Goal: Task Accomplishment & Management: Manage account settings

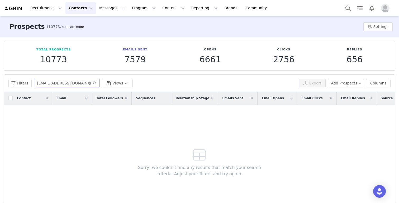
click at [88, 83] on icon "icon: close-circle" at bounding box center [89, 82] width 3 height 3
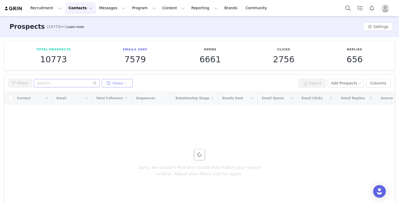
click at [128, 83] on button "Views" at bounding box center [117, 83] width 31 height 8
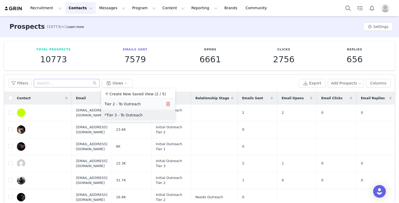
click at [118, 102] on button "Tier 2 - To Outreach" at bounding box center [130, 104] width 53 height 8
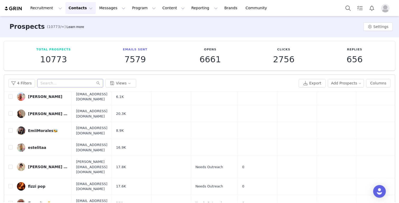
scroll to position [34, 0]
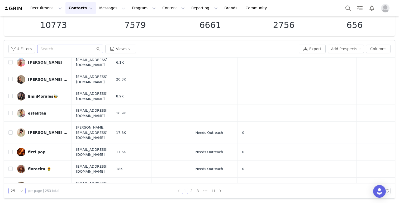
click at [21, 190] on icon "icon: down" at bounding box center [21, 190] width 3 height 3
click at [17, 173] on li "50" at bounding box center [16, 172] width 17 height 8
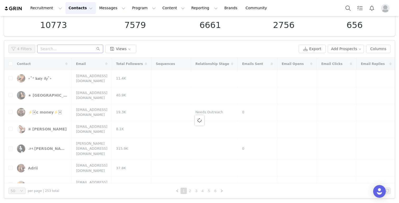
click at [21, 190] on icon "icon: down" at bounding box center [21, 190] width 3 height 3
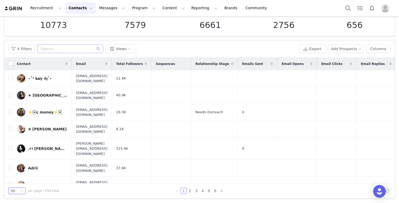
click at [21, 190] on icon "icon: down" at bounding box center [21, 190] width 3 height 3
click at [20, 180] on li "100" at bounding box center [16, 181] width 17 height 8
click at [11, 63] on input "checkbox" at bounding box center [10, 63] width 4 height 4
checkbox input "true"
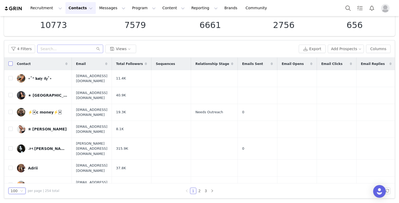
checkbox input "true"
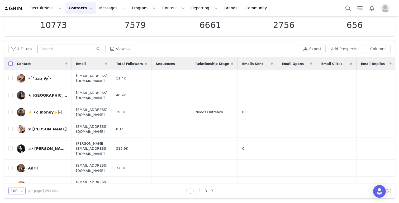
checkbox input "true"
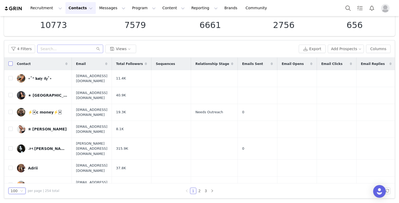
checkbox input "true"
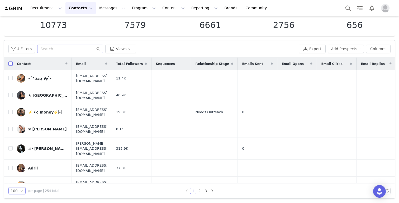
checkbox input "true"
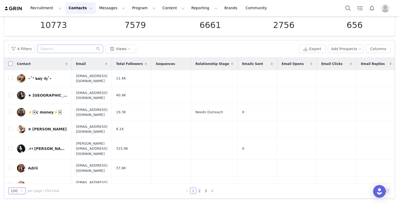
checkbox input "true"
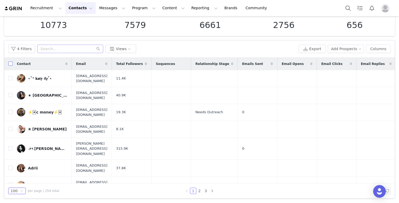
checkbox input "true"
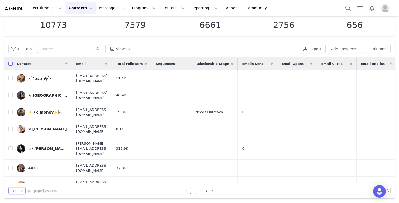
checkbox input "true"
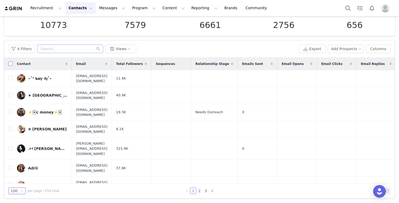
checkbox input "true"
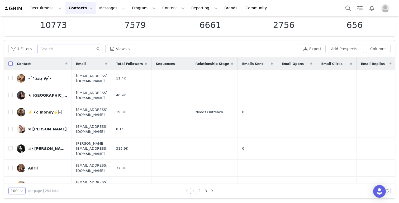
checkbox input "true"
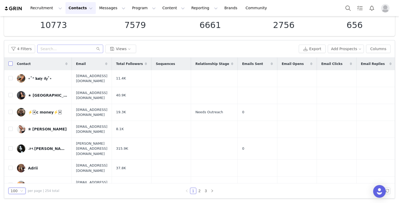
checkbox input "true"
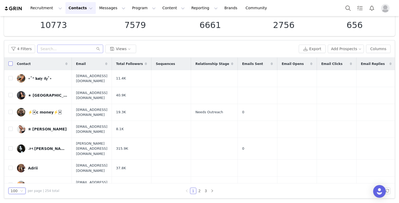
checkbox input "true"
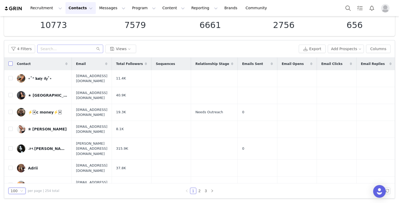
checkbox input "true"
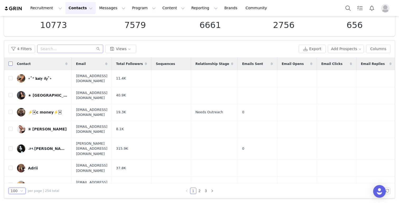
checkbox input "true"
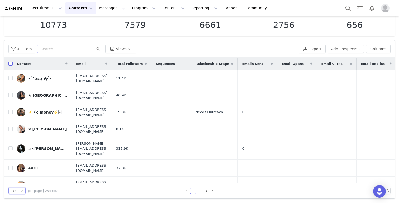
checkbox input "true"
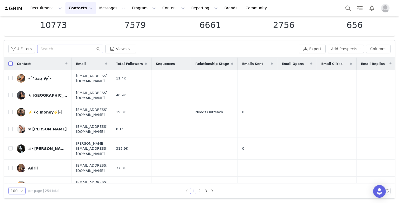
checkbox input "true"
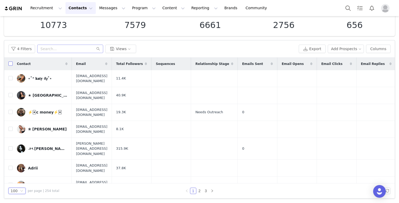
checkbox input "true"
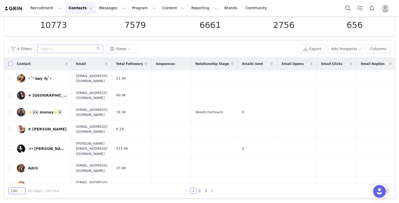
checkbox input "true"
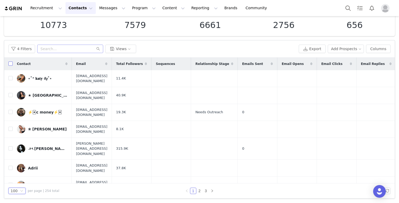
checkbox input "true"
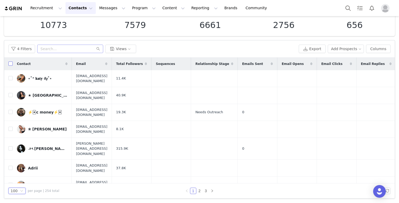
checkbox input "true"
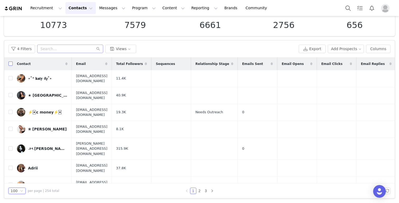
checkbox input "true"
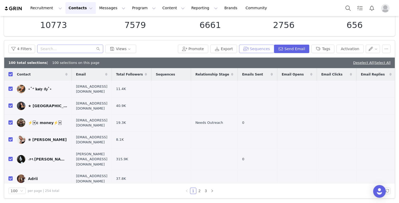
click at [264, 50] on button "Sequences" at bounding box center [256, 49] width 35 height 8
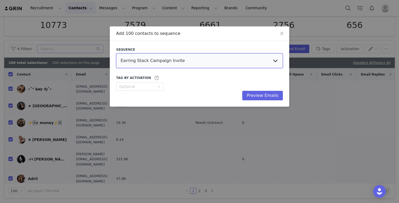
click at [225, 66] on select "Earring Stack Campaign Invite The Bangles Edit Campaign Invite Pearls Campaign …" at bounding box center [199, 60] width 167 height 15
select select "35b5dbce-ea9a-41a3-a16a-55a09822b900"
click at [116, 53] on select "Earring Stack Campaign Invite The Bangles Edit Campaign Invite Pearls Campaign …" at bounding box center [199, 60] width 167 height 15
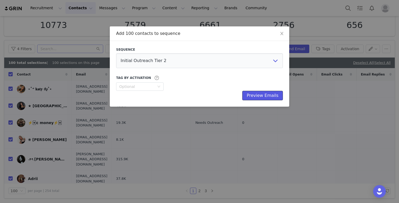
click at [258, 97] on button "Preview Emails" at bounding box center [262, 95] width 41 height 9
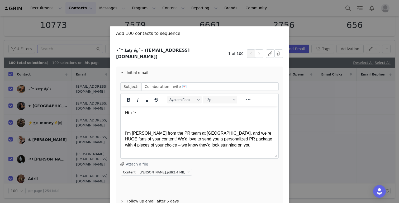
scroll to position [28, 0]
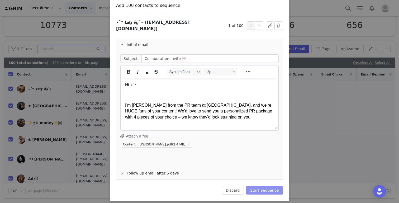
click at [263, 186] on button "Start Sequence" at bounding box center [264, 190] width 37 height 8
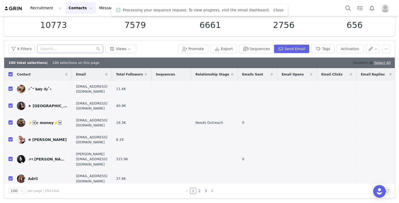
click at [298, 61] on link "Deselect All" at bounding box center [363, 63] width 20 height 4
checkbox input "false"
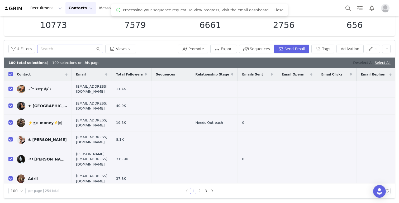
checkbox input "false"
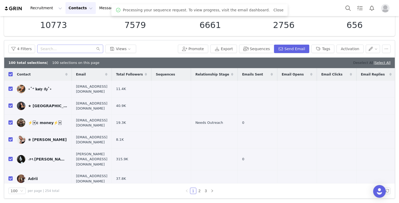
checkbox input "false"
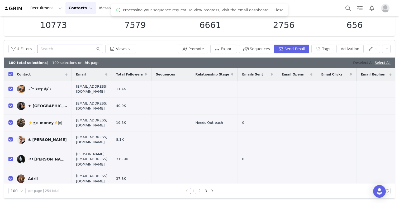
checkbox input "false"
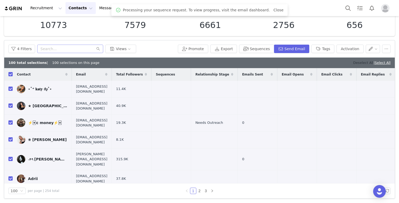
checkbox input "false"
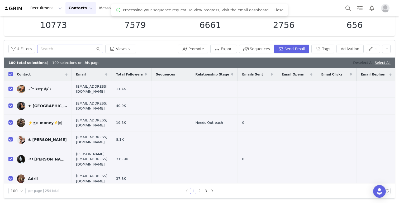
checkbox input "false"
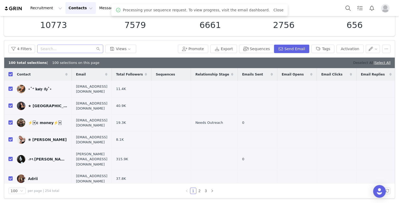
checkbox input "false"
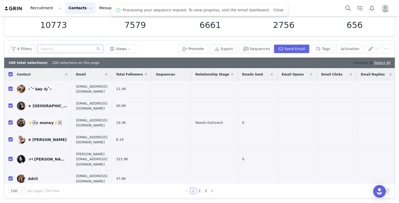
checkbox input "false"
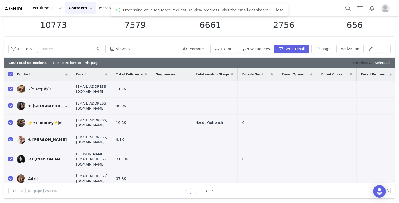
checkbox input "false"
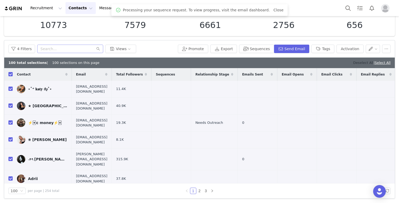
checkbox input "false"
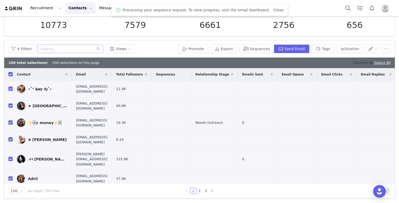
checkbox input "false"
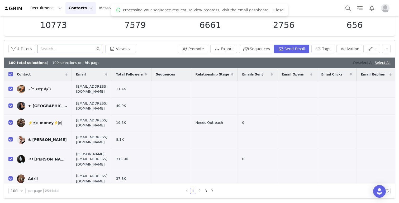
checkbox input "false"
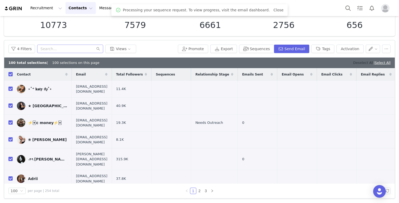
checkbox input "false"
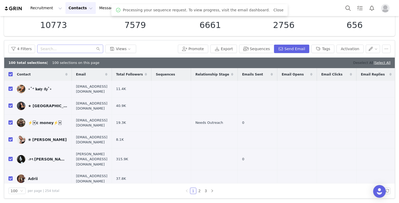
checkbox input "false"
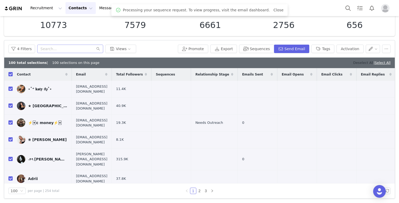
checkbox input "false"
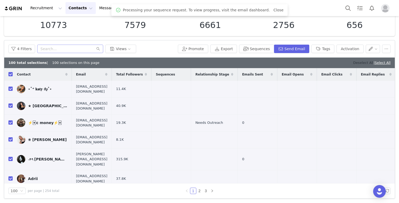
checkbox input "false"
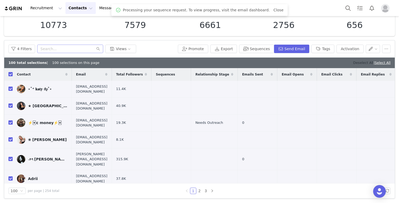
checkbox input "false"
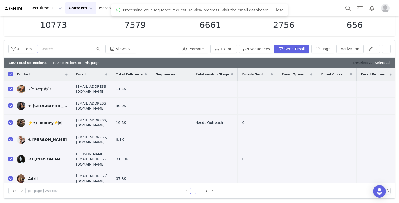
checkbox input "false"
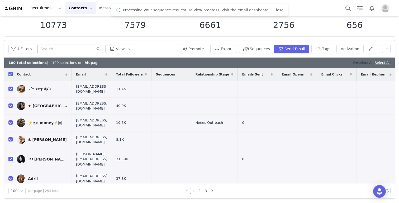
checkbox input "false"
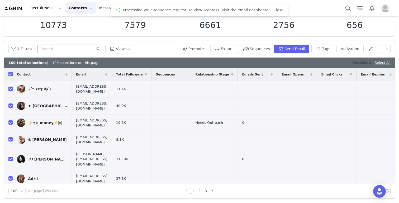
checkbox input "false"
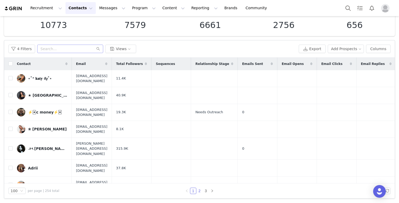
click at [198, 190] on link "2" at bounding box center [199, 191] width 6 height 6
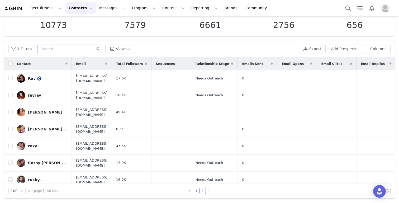
click at [198, 191] on link "1" at bounding box center [196, 191] width 6 height 6
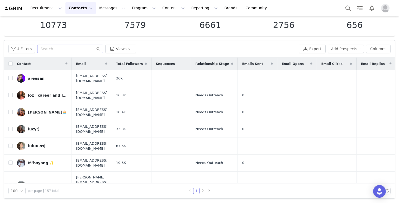
click at [13, 63] on div "Contact" at bounding box center [42, 63] width 59 height 13
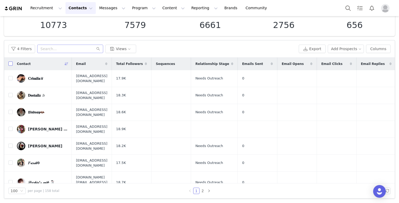
click at [9, 62] on input "checkbox" at bounding box center [10, 63] width 4 height 4
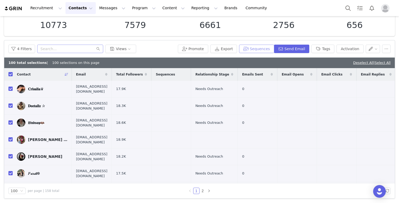
click at [253, 49] on button "Sequences" at bounding box center [256, 49] width 35 height 8
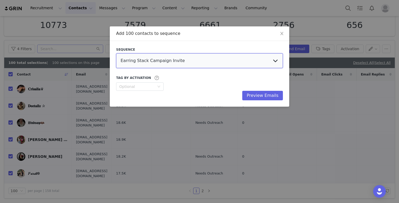
click at [201, 64] on select "Earring Stack Campaign Invite The Bangles Edit Campaign Invite Pearls Campaign …" at bounding box center [199, 60] width 167 height 15
click at [116, 53] on select "Earring Stack Campaign Invite The Bangles Edit Campaign Invite Pearls Campaign …" at bounding box center [199, 60] width 167 height 15
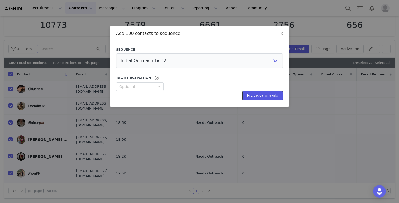
click at [260, 93] on button "Preview Emails" at bounding box center [262, 95] width 41 height 9
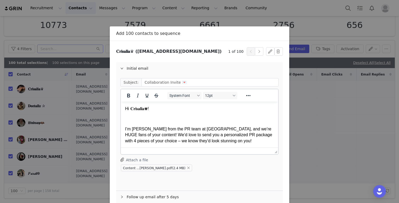
scroll to position [28, 0]
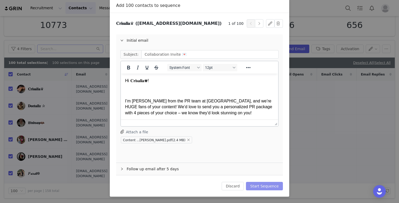
click at [259, 186] on button "Start Sequence" at bounding box center [264, 186] width 37 height 8
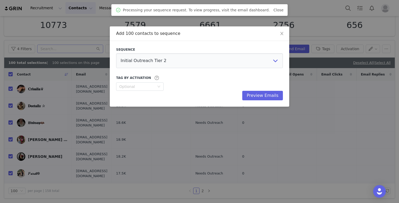
scroll to position [0, 0]
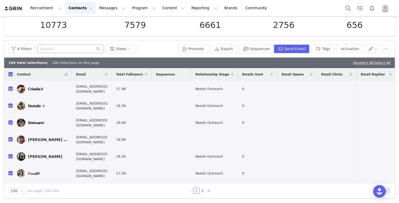
click at [118, 53] on div "4 Filters Views Promote Export Sequences Send Email Tags Activation" at bounding box center [199, 48] width 390 height 17
click at [120, 47] on button "Views" at bounding box center [120, 49] width 31 height 8
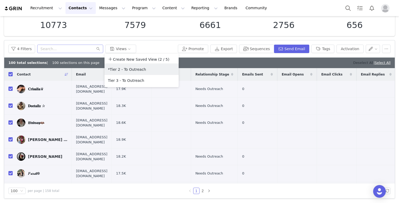
click at [298, 62] on link "Deselect All" at bounding box center [363, 63] width 20 height 4
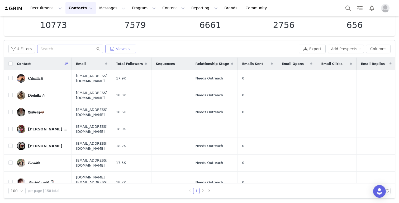
click at [125, 49] on button "Views" at bounding box center [120, 49] width 31 height 8
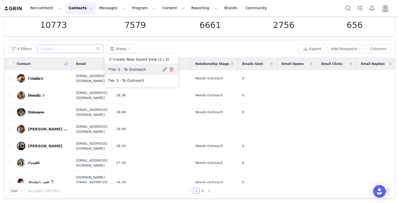
click at [124, 69] on button "*Tier 2 - To Outreach" at bounding box center [134, 69] width 53 height 8
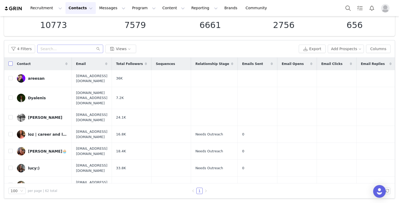
click at [12, 64] on input "checkbox" at bounding box center [10, 63] width 4 height 4
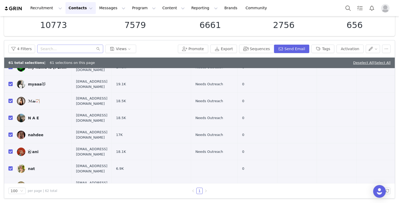
scroll to position [814, 0]
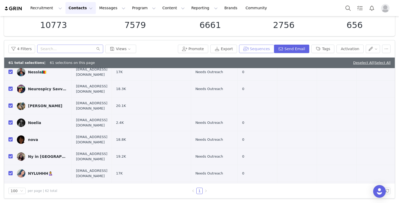
click at [264, 47] on button "Sequences" at bounding box center [256, 49] width 35 height 8
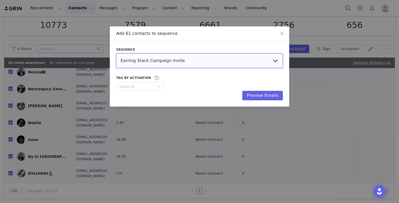
click at [220, 61] on select "Earring Stack Campaign Invite The Bangles Edit Campaign Invite Pearls Campaign …" at bounding box center [199, 60] width 167 height 15
click at [116, 53] on select "Earring Stack Campaign Invite The Bangles Edit Campaign Invite Pearls Campaign …" at bounding box center [199, 60] width 167 height 15
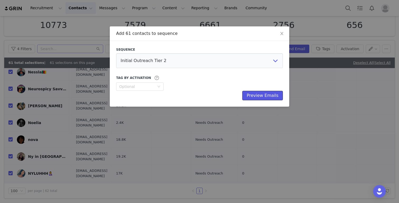
click at [264, 98] on button "Preview Emails" at bounding box center [262, 95] width 41 height 9
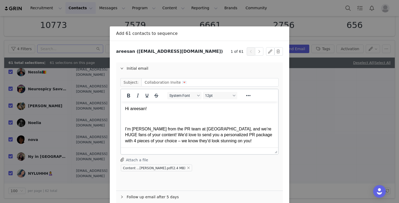
scroll to position [28, 0]
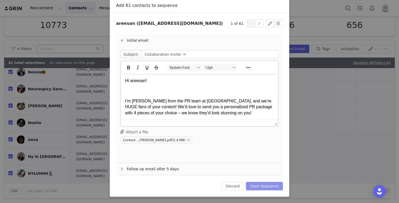
click at [264, 186] on button "Start Sequence" at bounding box center [264, 186] width 37 height 8
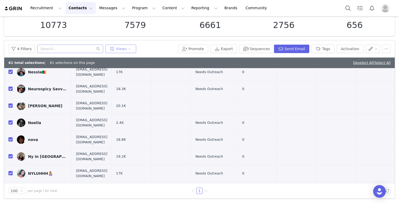
click at [118, 51] on button "Views" at bounding box center [120, 49] width 31 height 8
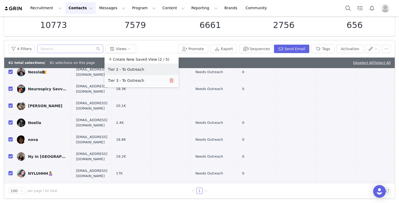
click at [112, 84] on button "Tier 3 - To Outreach" at bounding box center [134, 80] width 53 height 8
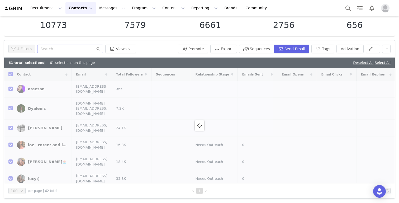
click at [298, 63] on div "61 total selections | 61 selections on this page Deselect All | Select All" at bounding box center [199, 62] width 390 height 11
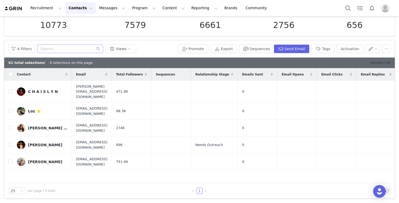
click at [298, 61] on link "Deselect All" at bounding box center [380, 63] width 20 height 4
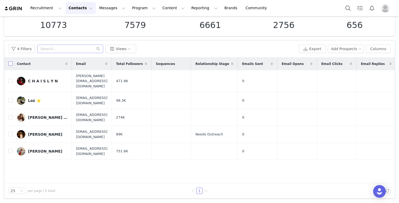
click at [11, 64] on input "checkbox" at bounding box center [10, 63] width 4 height 4
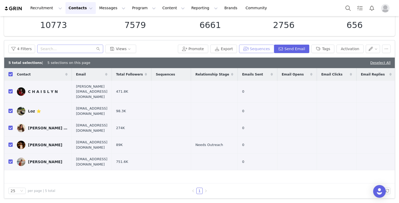
click at [257, 46] on button "Sequences" at bounding box center [256, 49] width 35 height 8
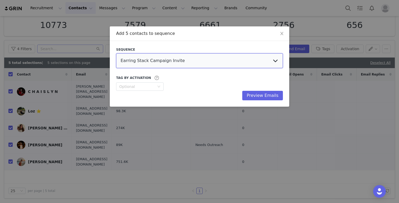
click at [220, 60] on select "Earring Stack Campaign Invite The Bangles Edit Campaign Invite Pearls Campaign …" at bounding box center [199, 60] width 167 height 15
click at [116, 53] on select "Earring Stack Campaign Invite The Bangles Edit Campaign Invite Pearls Campaign …" at bounding box center [199, 60] width 167 height 15
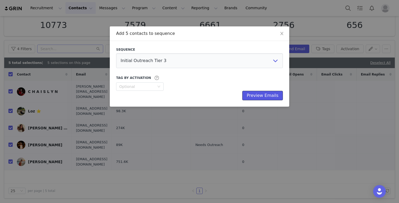
click at [266, 98] on button "Preview Emails" at bounding box center [262, 95] width 41 height 9
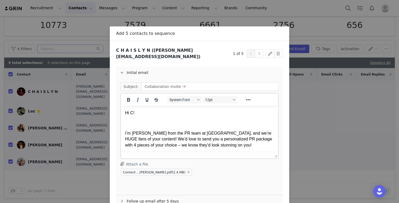
scroll to position [28, 0]
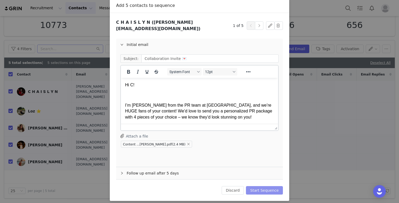
click at [268, 188] on button "Start Sequence" at bounding box center [264, 190] width 37 height 8
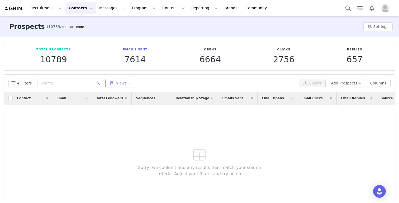
click at [119, 84] on button "Views" at bounding box center [120, 83] width 31 height 8
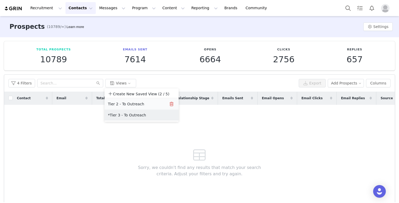
click at [120, 103] on button "Tier 2 - To Outreach" at bounding box center [134, 104] width 53 height 8
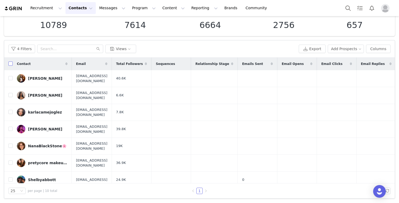
click at [11, 61] on label at bounding box center [10, 64] width 4 height 6
click at [11, 61] on input "checkbox" at bounding box center [10, 63] width 4 height 4
checkbox input "true"
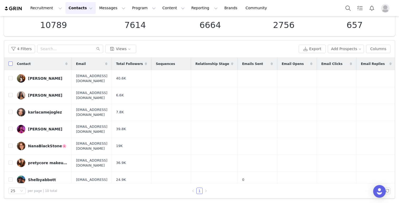
checkbox input "true"
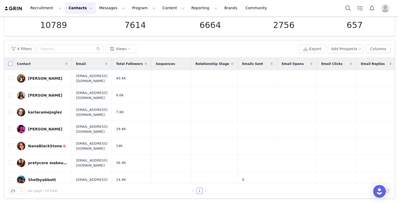
checkbox input "true"
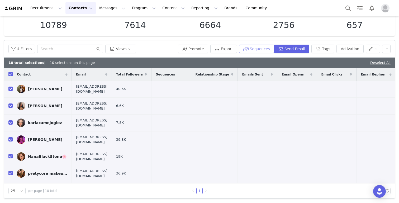
click at [257, 49] on button "Sequences" at bounding box center [256, 49] width 35 height 8
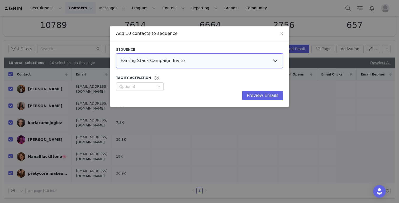
click at [216, 60] on select "Earring Stack Campaign Invite The Bangles Edit Campaign Invite Pearls Campaign …" at bounding box center [199, 60] width 167 height 15
select select "35b5dbce-ea9a-41a3-a16a-55a09822b900"
click at [116, 53] on select "Earring Stack Campaign Invite The Bangles Edit Campaign Invite Pearls Campaign …" at bounding box center [199, 60] width 167 height 15
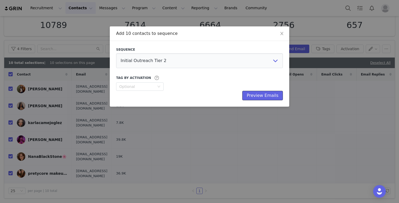
click at [261, 91] on button "Preview Emails" at bounding box center [262, 95] width 41 height 9
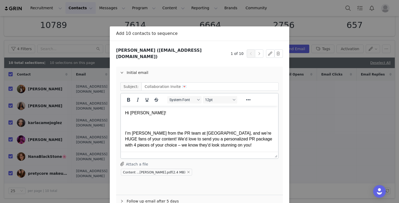
scroll to position [28, 0]
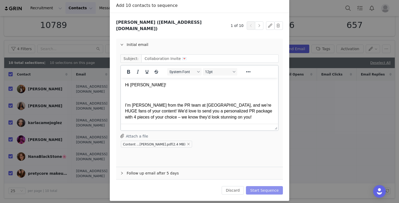
drag, startPoint x: 242, startPoint y: 117, endPoint x: 257, endPoint y: 184, distance: 69.3
click at [257, 186] on button "Start Sequence" at bounding box center [264, 190] width 37 height 8
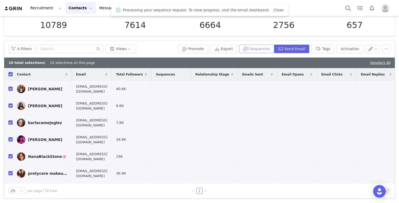
scroll to position [0, 0]
click at [377, 64] on div "Deselect All" at bounding box center [380, 62] width 20 height 5
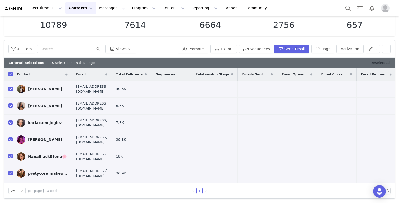
click at [377, 62] on link "Deselect All" at bounding box center [380, 63] width 20 height 4
checkbox input "false"
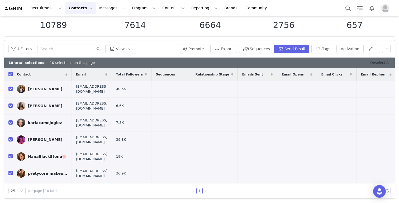
checkbox input "false"
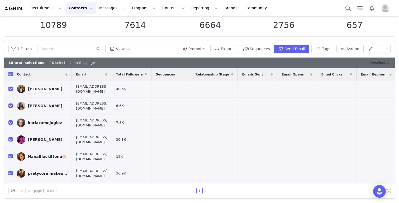
checkbox input "false"
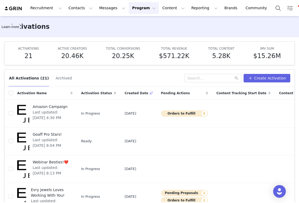
scroll to position [166, 0]
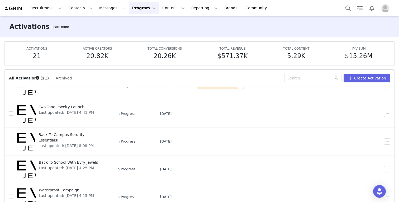
scroll to position [28, 0]
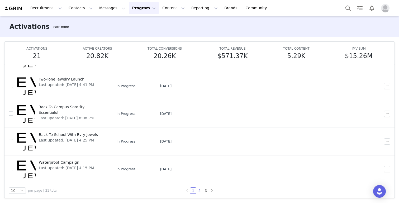
click at [200, 189] on link "2" at bounding box center [199, 190] width 6 height 6
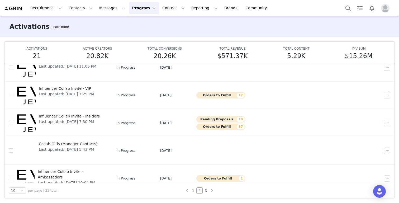
scroll to position [166, 0]
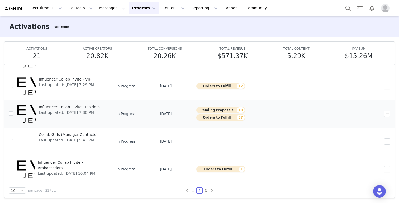
click at [75, 106] on span "Influencer Collab Invite - Insiders" at bounding box center [69, 107] width 61 height 6
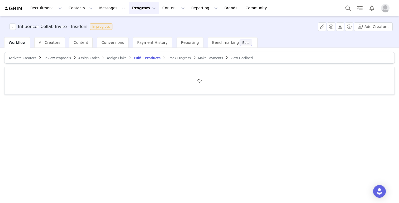
click at [51, 59] on span "Review Proposals" at bounding box center [57, 58] width 27 height 4
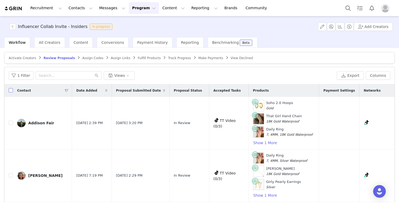
click at [11, 89] on input "checkbox" at bounding box center [11, 90] width 4 height 4
checkbox input "true"
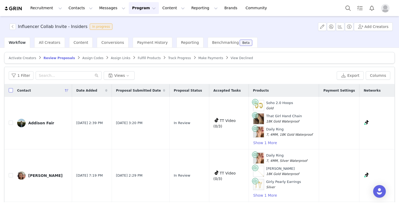
checkbox input "true"
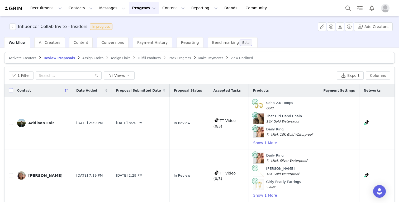
checkbox input "true"
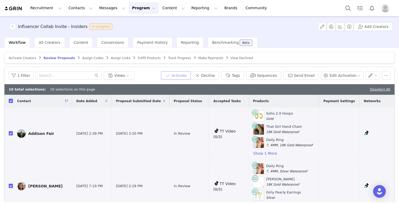
click at [186, 78] on button "Activate" at bounding box center [176, 75] width 30 height 8
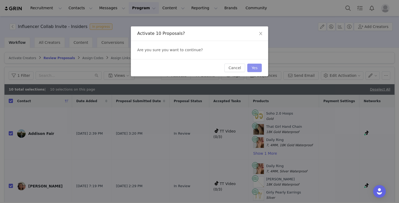
click at [257, 68] on button "Yes" at bounding box center [254, 68] width 15 height 8
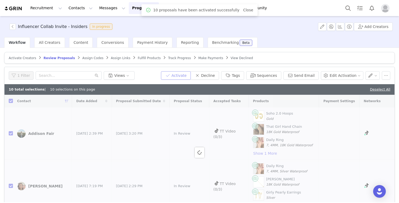
checkbox input "false"
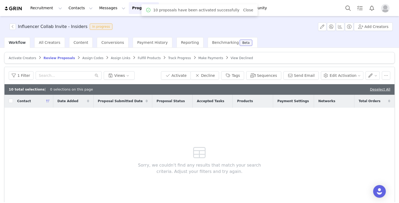
click at [90, 56] on span "Assign Codes" at bounding box center [92, 58] width 21 height 4
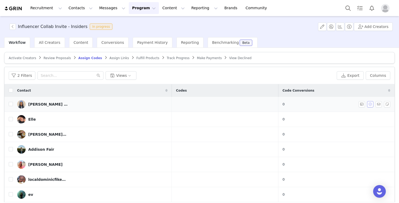
click at [370, 105] on button "button" at bounding box center [370, 104] width 6 height 6
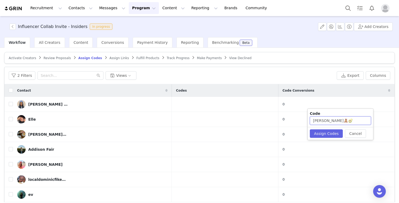
click at [338, 120] on input "[PERSON_NAME]🧸🥑" at bounding box center [340, 120] width 61 height 8
type input "DARLA151"
click at [326, 132] on button "Assign Codes" at bounding box center [326, 133] width 33 height 8
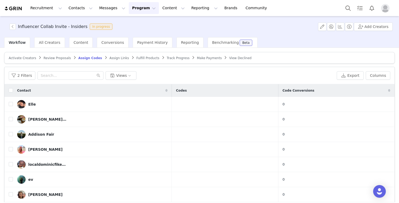
click at [372, 103] on button "button" at bounding box center [370, 104] width 6 height 6
click at [346, 120] on input "ELLE" at bounding box center [340, 120] width 61 height 8
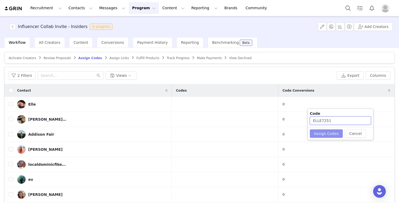
type input "ELLE7251"
click at [333, 133] on button "Assign Codes" at bounding box center [326, 133] width 33 height 8
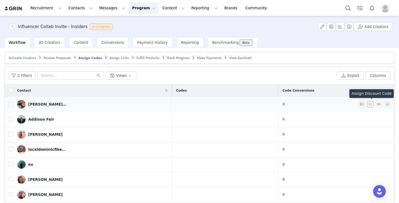
click at [372, 104] on button "button" at bounding box center [370, 104] width 6 height 6
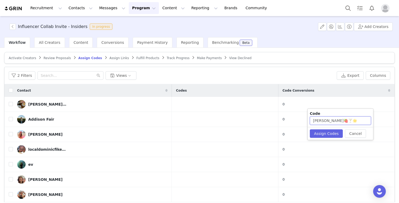
click at [337, 121] on input "[PERSON_NAME]🍓🍸🌟" at bounding box center [340, 120] width 61 height 8
type input "ELLA2718"
click at [334, 129] on button "Assign Codes" at bounding box center [326, 133] width 33 height 8
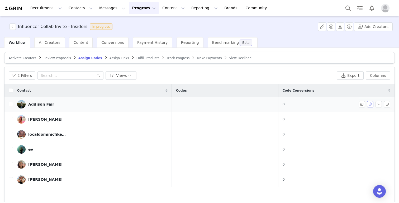
click at [369, 103] on button "button" at bounding box center [370, 104] width 6 height 6
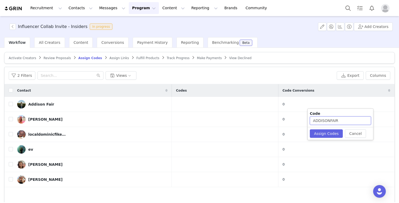
drag, startPoint x: 330, startPoint y: 119, endPoint x: 344, endPoint y: 119, distance: 14.0
click at [344, 119] on input "ADDISONFAIR" at bounding box center [340, 120] width 61 height 8
type input "ADDISON163"
click at [334, 134] on button "Assign Codes" at bounding box center [326, 133] width 33 height 8
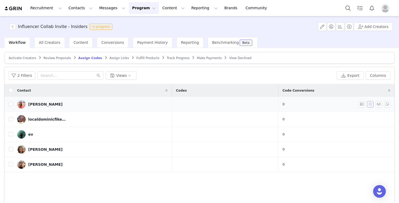
click at [370, 105] on button "button" at bounding box center [370, 104] width 6 height 6
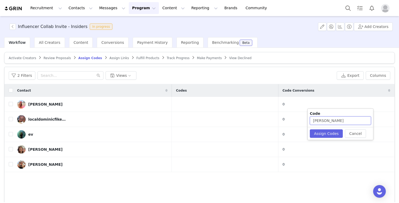
click at [344, 120] on input "[PERSON_NAME]" at bounding box center [340, 120] width 61 height 8
type input "DANIELA132"
click at [331, 132] on button "Assign Codes" at bounding box center [326, 133] width 33 height 8
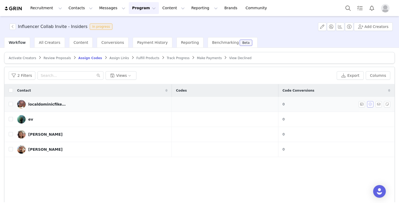
click at [370, 104] on button "button" at bounding box center [370, 104] width 6 height 6
type input "LOCALDOMINICFIKESTAN"
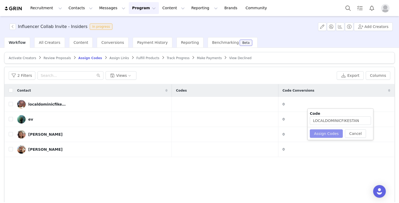
click at [329, 132] on button "Assign Codes" at bounding box center [326, 133] width 33 height 8
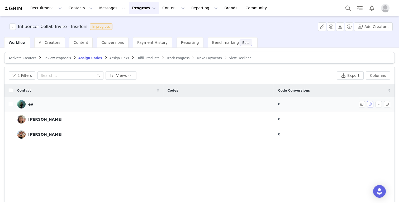
click at [369, 104] on button "button" at bounding box center [370, 104] width 6 height 6
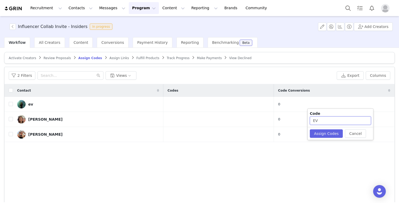
click at [338, 119] on input "EV" at bounding box center [340, 120] width 61 height 8
type input "EV253"
click at [321, 131] on button "Assign Codes" at bounding box center [326, 133] width 33 height 8
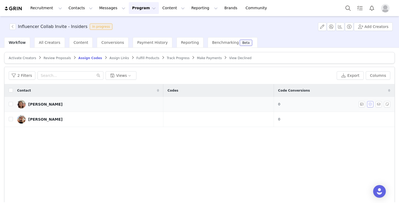
click at [371, 104] on button "button" at bounding box center [370, 104] width 6 height 6
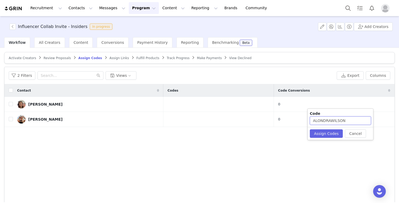
drag, startPoint x: 352, startPoint y: 120, endPoint x: 331, endPoint y: 118, distance: 20.9
click at [332, 118] on input "ALONDRAWILSON" at bounding box center [340, 120] width 61 height 8
type input "ALONDRA326"
click at [329, 129] on button "Assign Codes" at bounding box center [326, 133] width 33 height 8
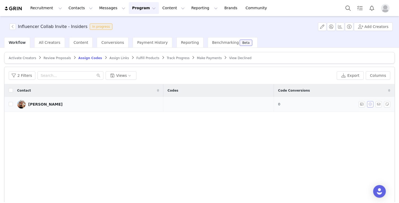
click at [370, 105] on button "button" at bounding box center [370, 104] width 6 height 6
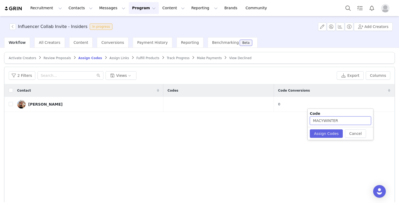
click at [342, 120] on input "MACYWINTER" at bounding box center [340, 120] width 61 height 8
type input "MACY239"
click at [333, 133] on button "Assign Codes" at bounding box center [326, 133] width 33 height 8
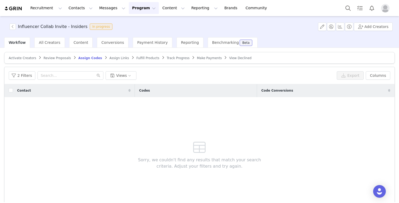
click at [119, 58] on span "Assign Links" at bounding box center [119, 58] width 20 height 4
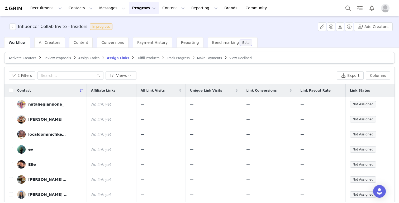
click at [11, 93] on th at bounding box center [8, 90] width 8 height 13
click at [11, 91] on input "checkbox" at bounding box center [11, 90] width 4 height 4
checkbox input "true"
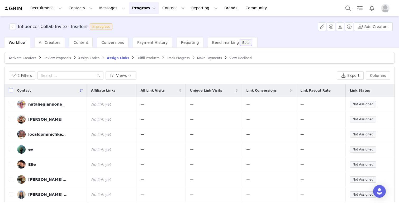
checkbox input "true"
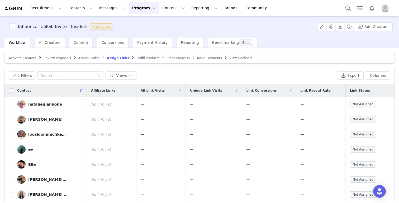
checkbox input "true"
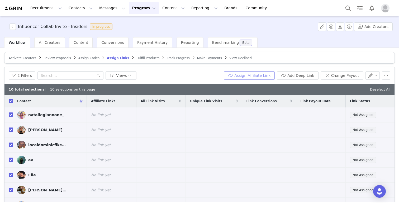
click at [244, 76] on button "Assign Affiliate Link" at bounding box center [249, 75] width 51 height 8
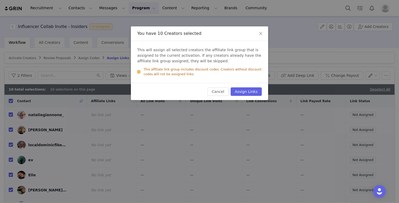
click at [238, 98] on div "Cancel Assign Links" at bounding box center [199, 91] width 137 height 17
click at [240, 94] on button "Assign Links" at bounding box center [245, 91] width 31 height 8
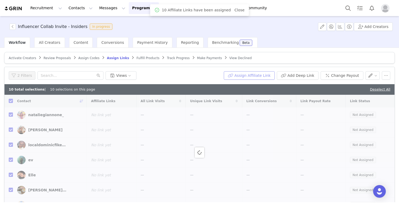
checkbox input "false"
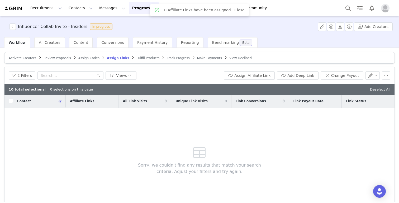
click at [139, 58] on span "Fulfill Products" at bounding box center [147, 58] width 23 height 4
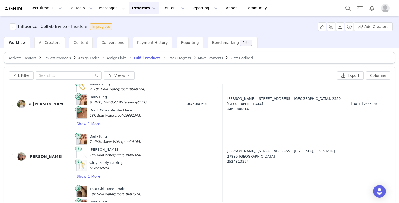
scroll to position [1882, 0]
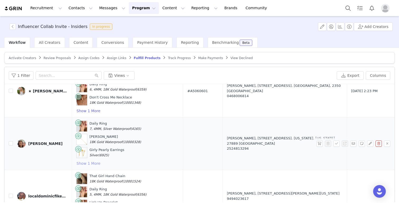
click at [94, 160] on button "Show 1 More" at bounding box center [88, 163] width 24 height 6
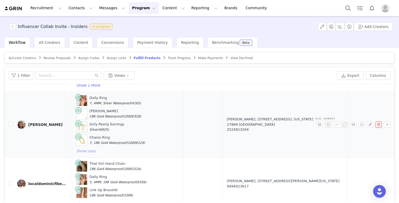
scroll to position [1908, 0]
click at [319, 121] on button "button" at bounding box center [319, 124] width 6 height 6
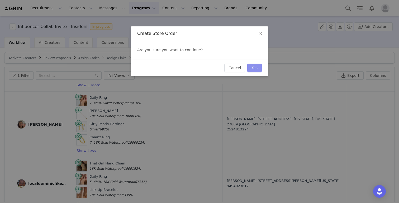
click at [253, 64] on button "Yes" at bounding box center [254, 68] width 15 height 8
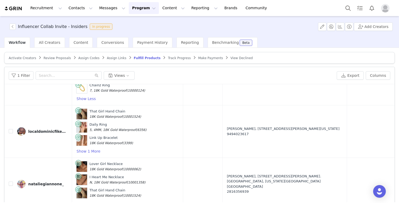
scroll to position [1960, 0]
click at [90, 148] on button "Show 1 More" at bounding box center [88, 151] width 24 height 6
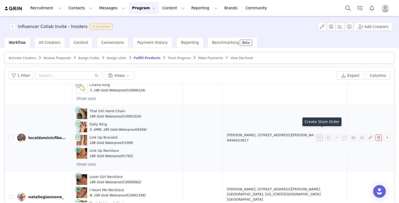
click at [320, 134] on button "button" at bounding box center [319, 137] width 6 height 6
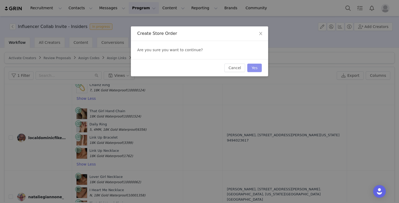
click at [257, 65] on button "Yes" at bounding box center [254, 68] width 15 height 8
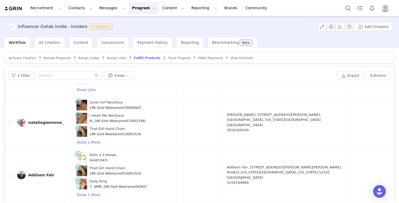
scroll to position [2036, 0]
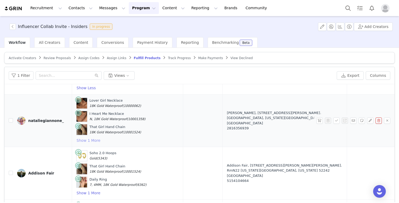
click at [93, 137] on button "Show 1 More" at bounding box center [88, 140] width 24 height 6
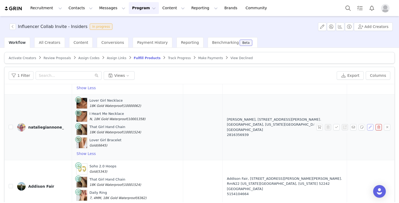
click at [370, 124] on button "button" at bounding box center [370, 127] width 6 height 6
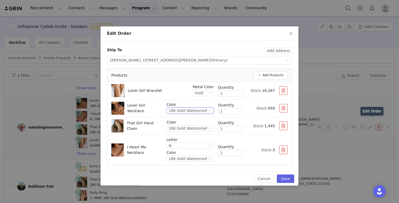
click at [194, 111] on div "18K Gold Waterproof" at bounding box center [187, 111] width 38 height 6
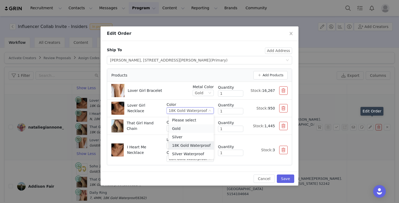
click at [185, 128] on li "Gold" at bounding box center [191, 128] width 45 height 8
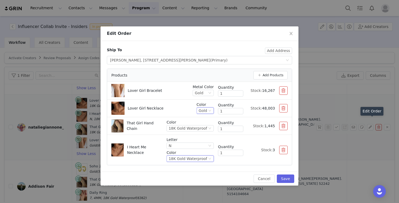
click at [189, 156] on div "18K Gold Waterproof" at bounding box center [187, 159] width 38 height 6
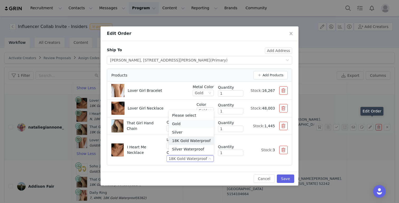
click at [184, 123] on li "Gold" at bounding box center [191, 123] width 45 height 8
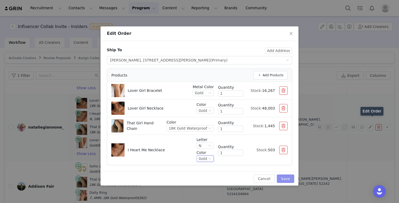
click at [286, 178] on button "Save" at bounding box center [285, 178] width 17 height 8
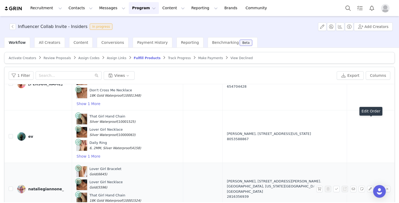
scroll to position [27, 0]
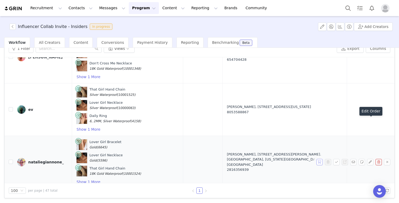
click at [320, 159] on button "button" at bounding box center [319, 162] width 6 height 6
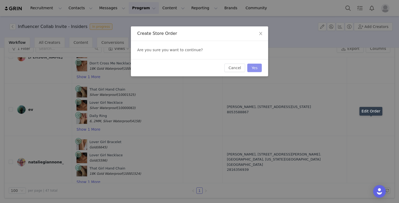
click at [254, 70] on button "Yes" at bounding box center [254, 68] width 15 height 8
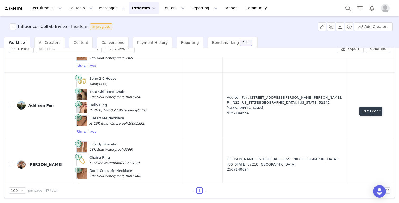
scroll to position [2032, 0]
click at [317, 102] on button "button" at bounding box center [319, 105] width 6 height 6
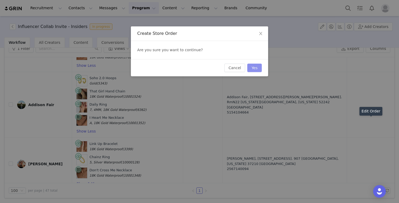
click at [255, 67] on button "Yes" at bounding box center [254, 68] width 15 height 8
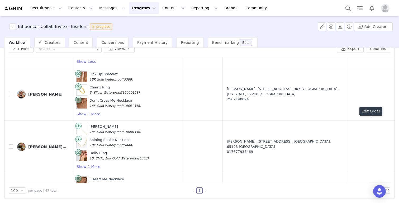
scroll to position [2110, 0]
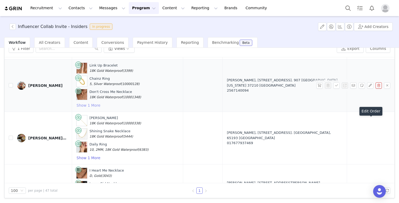
click at [93, 102] on button "Show 1 More" at bounding box center [88, 105] width 24 height 6
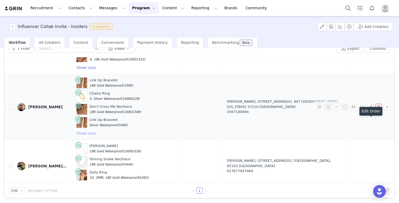
scroll to position [2094, 0]
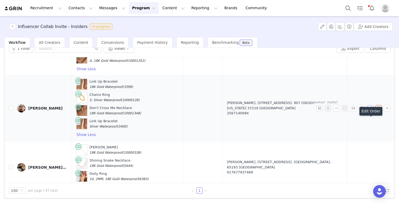
click at [370, 105] on button "button" at bounding box center [370, 108] width 6 height 6
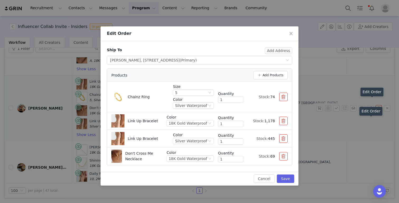
click at [284, 156] on button "button" at bounding box center [283, 156] width 8 height 8
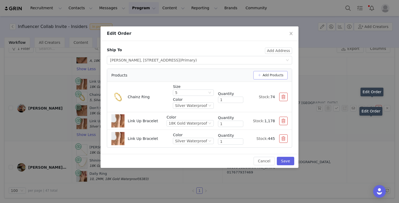
click at [272, 74] on button "Add Products" at bounding box center [270, 75] width 34 height 8
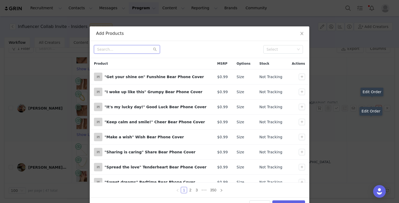
click at [117, 50] on input "text" at bounding box center [127, 49] width 66 height 8
type input "divine"
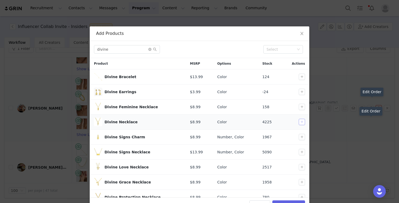
click at [301, 122] on button "button" at bounding box center [301, 122] width 6 height 6
click at [291, 201] on button "Add Products" at bounding box center [288, 204] width 33 height 8
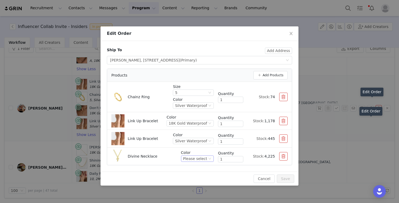
click at [199, 160] on div "Please select" at bounding box center [195, 159] width 24 height 6
click at [193, 176] on li "Gold" at bounding box center [197, 176] width 31 height 8
click at [289, 178] on button "Save" at bounding box center [285, 178] width 17 height 8
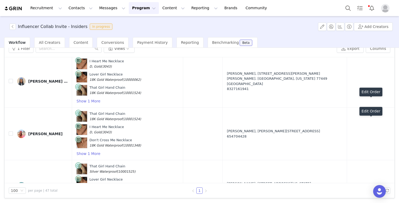
scroll to position [2309, 0]
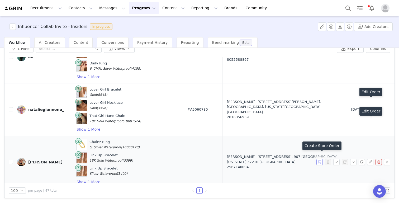
click at [319, 159] on button "button" at bounding box center [319, 162] width 6 height 6
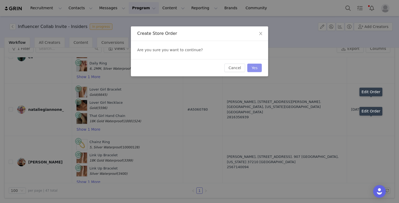
click at [256, 69] on button "Yes" at bounding box center [254, 68] width 15 height 8
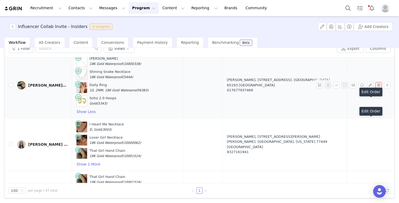
scroll to position [2114, 0]
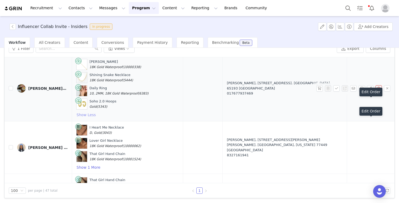
click at [83, 112] on button "Show Less" at bounding box center [86, 115] width 20 height 6
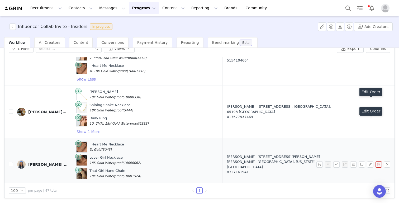
scroll to position [2083, 0]
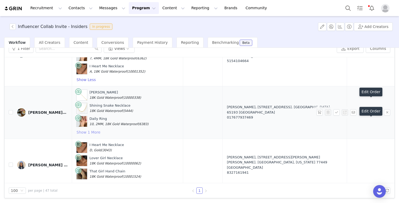
click at [89, 129] on button "Show 1 More" at bounding box center [88, 132] width 24 height 6
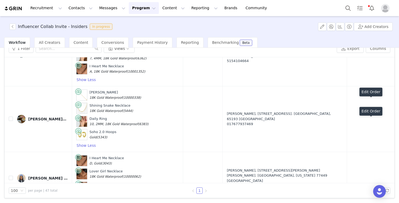
click at [319, 116] on button "button" at bounding box center [319, 119] width 6 height 6
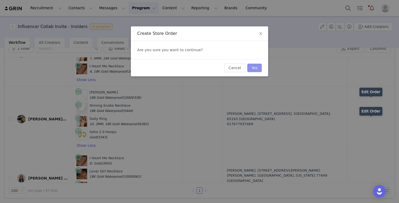
click at [254, 66] on button "Yes" at bounding box center [254, 68] width 15 height 8
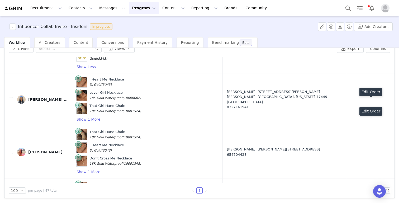
scroll to position [2162, 0]
click at [86, 116] on button "Show 1 More" at bounding box center [88, 119] width 24 height 6
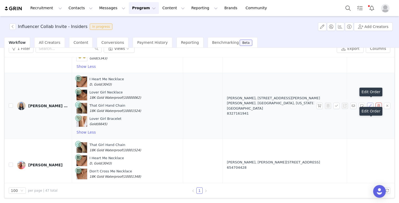
click at [369, 103] on button "button" at bounding box center [370, 106] width 6 height 6
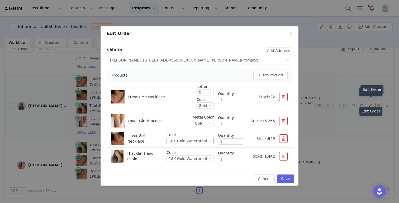
click at [194, 139] on div "18K Gold Waterproof" at bounding box center [187, 141] width 38 height 6
click at [176, 161] on li "Gold" at bounding box center [191, 158] width 45 height 8
click at [285, 180] on button "Save" at bounding box center [285, 178] width 17 height 8
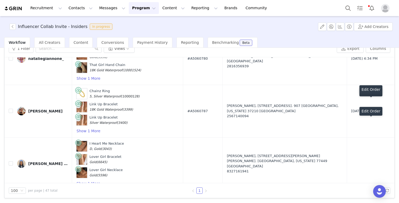
scroll to position [2322, 0]
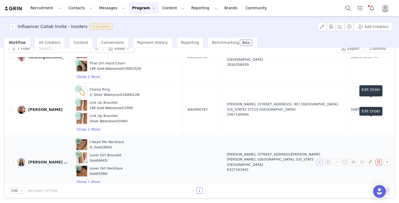
click at [319, 159] on button "button" at bounding box center [319, 162] width 6 height 6
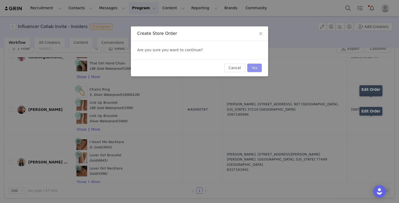
click at [254, 67] on button "Yes" at bounding box center [254, 68] width 15 height 8
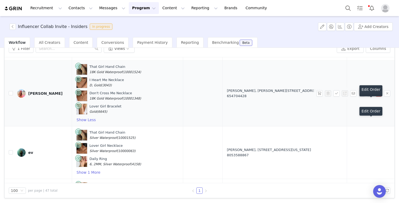
scroll to position [2175, 0]
click at [319, 90] on button "button" at bounding box center [319, 93] width 6 height 6
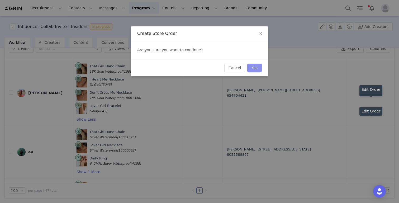
click at [260, 68] on button "Yes" at bounding box center [254, 68] width 15 height 8
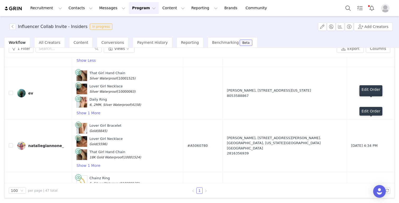
scroll to position [2173, 0]
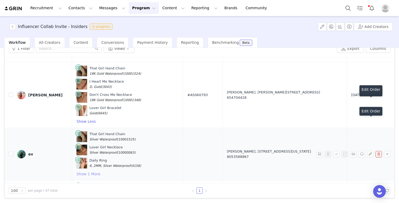
click at [87, 171] on button "Show 1 More" at bounding box center [88, 174] width 24 height 6
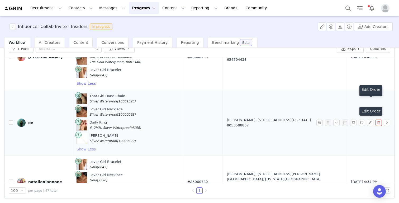
scroll to position [2210, 0]
click at [317, 120] on button "button" at bounding box center [319, 123] width 6 height 6
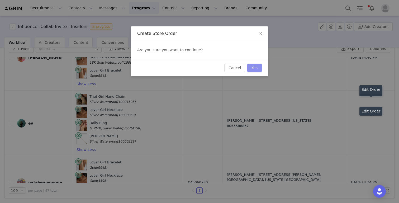
click at [255, 69] on button "Yes" at bounding box center [254, 68] width 15 height 8
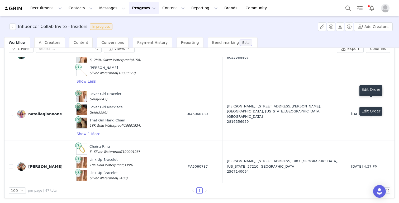
scroll to position [2335, 0]
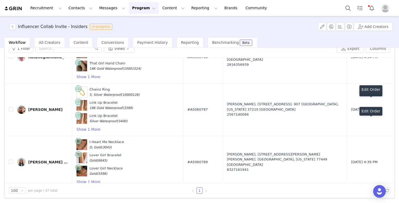
click at [8, 27] on div "Influencer Collab Invite - Insiders In progress" at bounding box center [60, 26] width 108 height 6
click at [13, 27] on button "button" at bounding box center [12, 26] width 6 height 6
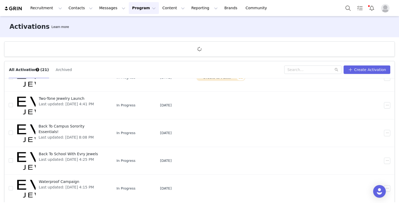
scroll to position [20, 0]
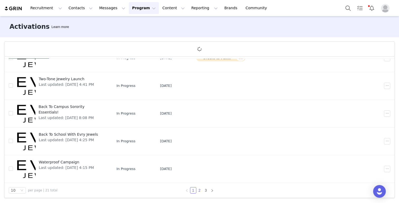
click at [199, 190] on link "2" at bounding box center [199, 190] width 6 height 6
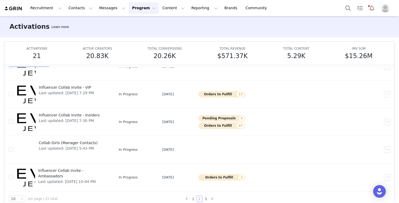
scroll to position [157, 0]
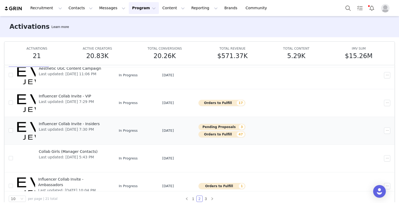
click at [73, 127] on span "Last updated: [DATE] 7:30 PM" at bounding box center [69, 130] width 61 height 6
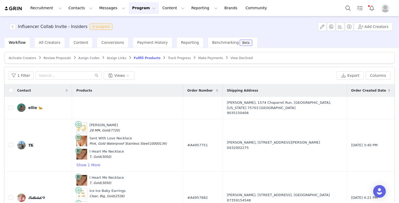
click at [53, 55] on article "Activate Creators Review Proposals Assign Codes Assign Links Fulfill Products T…" at bounding box center [199, 58] width 390 height 12
click at [52, 56] on link "Review Proposals" at bounding box center [57, 58] width 27 height 4
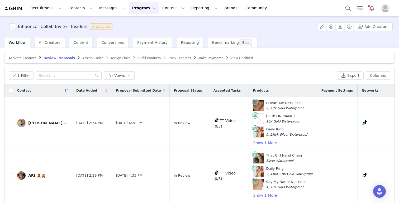
click at [8, 92] on th at bounding box center [8, 90] width 8 height 13
click at [13, 90] on input "checkbox" at bounding box center [11, 90] width 4 height 4
checkbox input "true"
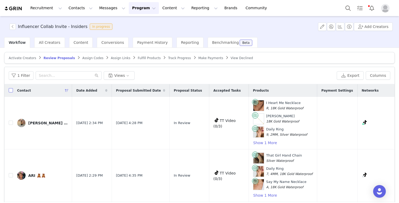
checkbox input "true"
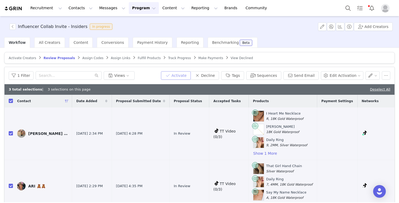
click at [187, 76] on button "Activate" at bounding box center [176, 75] width 30 height 8
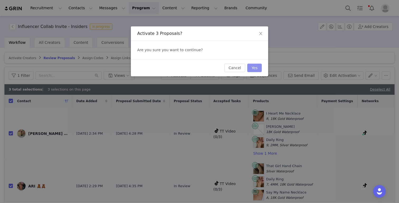
click at [259, 67] on button "Yes" at bounding box center [254, 68] width 15 height 8
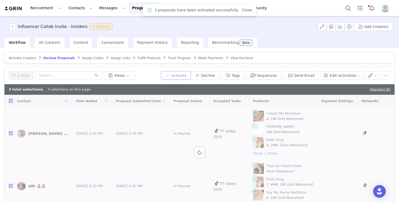
checkbox input "false"
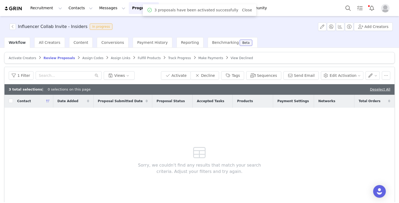
click at [83, 60] on article "Activate Creators Review Proposals Assign Codes Assign Links Fulfill Products T…" at bounding box center [199, 58] width 390 height 12
click at [84, 57] on span "Assign Codes" at bounding box center [92, 58] width 21 height 4
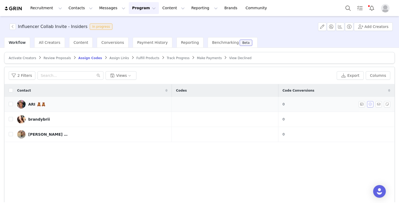
click at [373, 104] on button "button" at bounding box center [370, 104] width 6 height 6
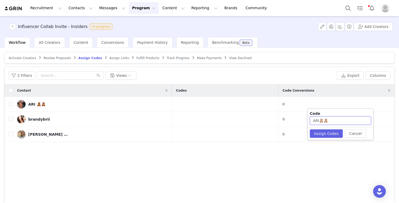
drag, startPoint x: 318, startPoint y: 120, endPoint x: 336, endPoint y: 120, distance: 17.7
click at [336, 120] on input "ARI🧸🧸" at bounding box center [340, 120] width 61 height 8
type input "ARI616"
click at [322, 128] on div "Cancel Assign Codes" at bounding box center [339, 133] width 65 height 13
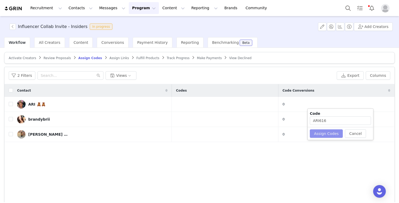
click at [319, 137] on button "Assign Codes" at bounding box center [326, 133] width 33 height 8
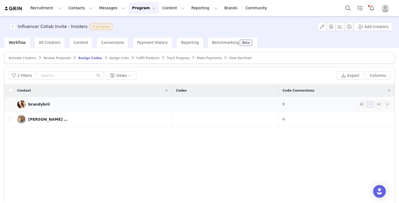
click at [369, 104] on button "button" at bounding box center [370, 104] width 6 height 6
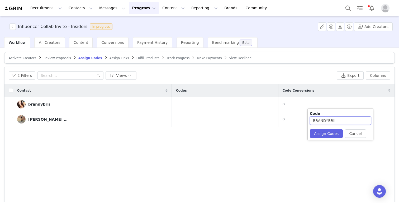
click at [343, 122] on input "BRANDYBRII" at bounding box center [340, 120] width 61 height 8
type input "BRANDYBRII127"
click at [330, 131] on button "Assign Codes" at bounding box center [326, 133] width 33 height 8
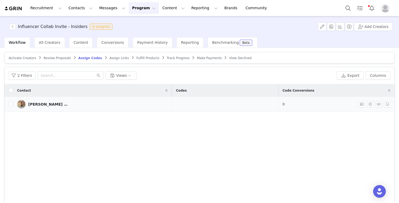
click at [373, 103] on div at bounding box center [375, 104] width 34 height 6
click at [370, 103] on button "button" at bounding box center [370, 104] width 6 height 6
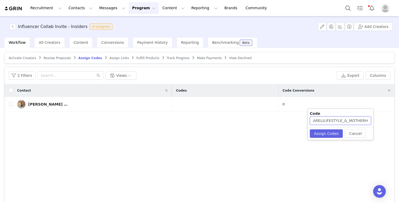
scroll to position [0, 10]
drag, startPoint x: 341, startPoint y: 120, endPoint x: 398, endPoint y: 127, distance: 57.6
click at [398, 127] on body "Recruitment Recruitment Creator Search Curated Lists Landing Pages Web Extensio…" at bounding box center [199, 101] width 399 height 203
drag, startPoint x: 323, startPoint y: 120, endPoint x: 350, endPoint y: 120, distance: 26.1
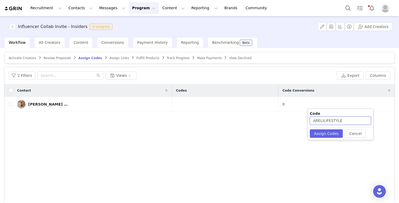
click at [350, 120] on input "ARELILIFESTYLE" at bounding box center [340, 120] width 61 height 8
type input "ARELI171"
click at [320, 132] on button "Assign Codes" at bounding box center [326, 133] width 33 height 8
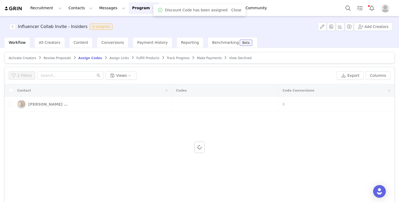
click at [117, 58] on span "Assign Links" at bounding box center [119, 58] width 20 height 4
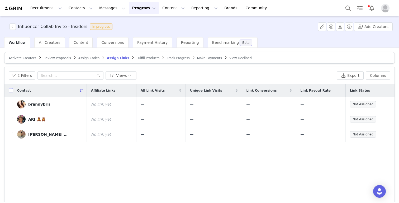
click at [11, 89] on input "checkbox" at bounding box center [11, 90] width 4 height 4
checkbox input "true"
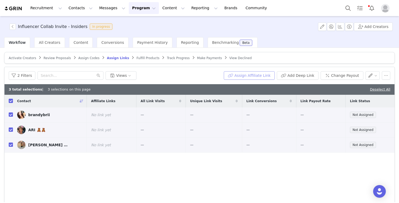
click at [247, 76] on button "Assign Affiliate Link" at bounding box center [249, 75] width 51 height 8
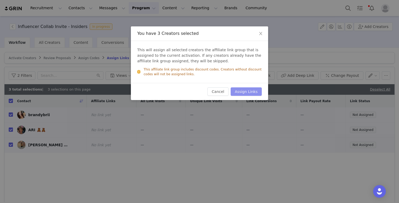
click at [252, 89] on button "Assign Links" at bounding box center [245, 91] width 31 height 8
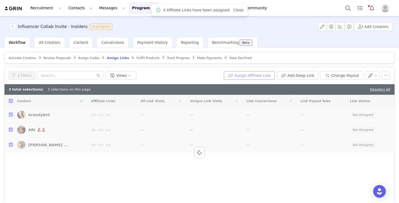
checkbox input "false"
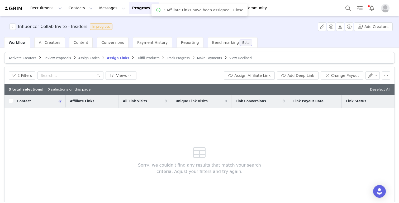
click at [137, 59] on span "Fulfill Products" at bounding box center [147, 58] width 23 height 4
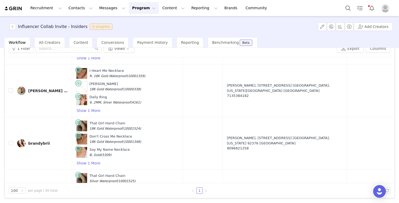
scroll to position [2223, 0]
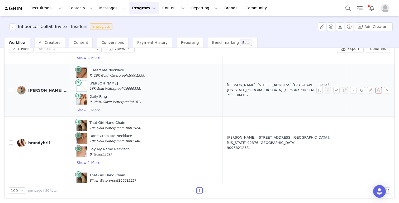
click at [85, 107] on button "Show 1 More" at bounding box center [88, 110] width 24 height 6
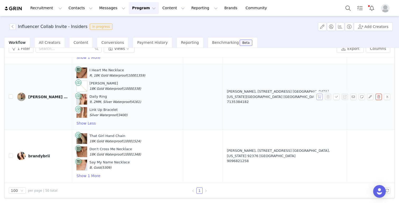
click at [319, 94] on button "button" at bounding box center [319, 97] width 6 height 6
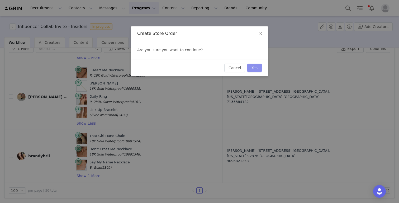
click at [255, 70] on button "Yes" at bounding box center [254, 68] width 15 height 8
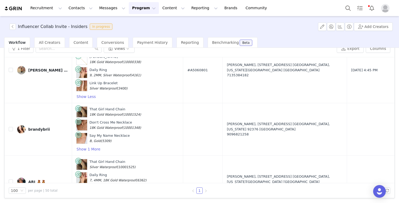
scroll to position [2250, 0]
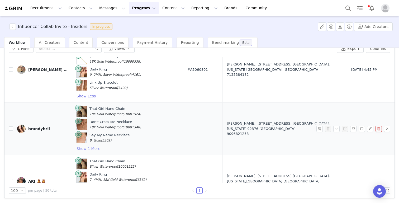
click at [85, 145] on button "Show 1 More" at bounding box center [88, 148] width 24 height 6
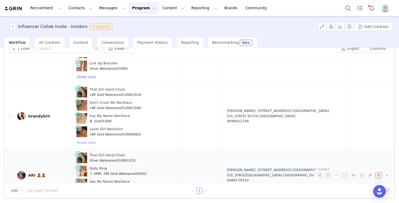
scroll to position [2270, 0]
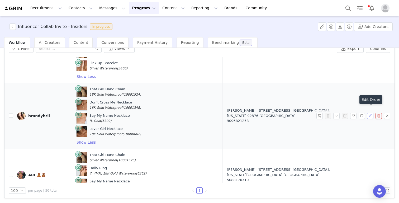
click at [371, 113] on button "button" at bounding box center [370, 116] width 6 height 6
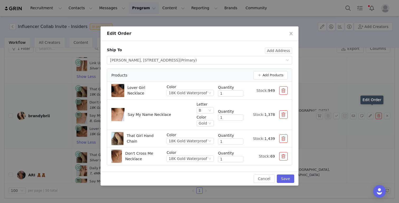
click at [284, 156] on button "button" at bounding box center [283, 156] width 8 height 8
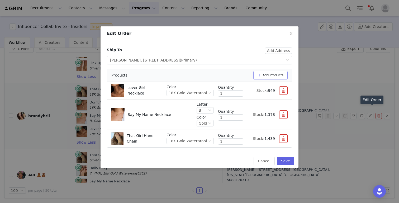
click at [274, 76] on button "Add Products" at bounding box center [270, 75] width 34 height 8
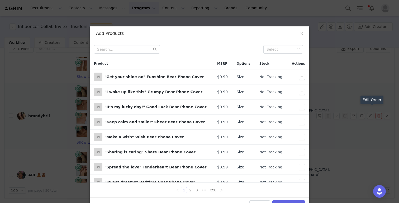
click at [134, 43] on div "Select" at bounding box center [199, 49] width 219 height 17
click at [128, 52] on input "text" at bounding box center [127, 49] width 66 height 8
type input "divine"
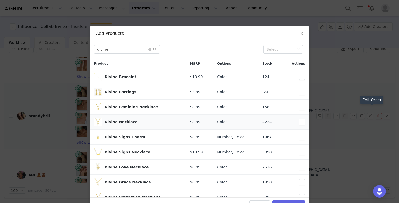
click at [300, 121] on button "button" at bounding box center [301, 122] width 6 height 6
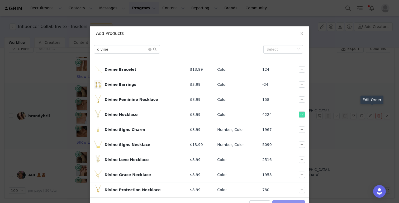
click at [285, 202] on button "Add Products" at bounding box center [288, 204] width 33 height 8
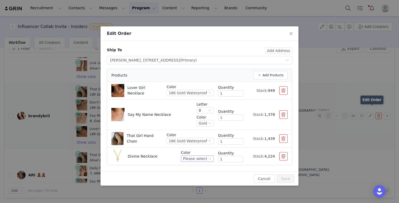
click at [194, 157] on div "Please select" at bounding box center [195, 159] width 24 height 6
click at [194, 176] on li "Gold" at bounding box center [197, 176] width 31 height 8
click at [186, 92] on div "18K Gold Waterproof" at bounding box center [187, 93] width 38 height 6
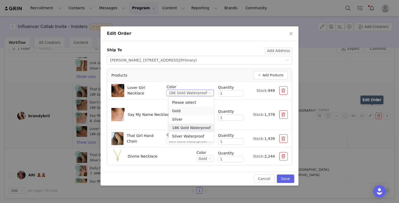
click at [181, 113] on li "Gold" at bounding box center [191, 111] width 45 height 8
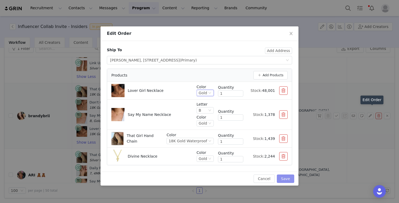
click at [286, 181] on button "Save" at bounding box center [285, 178] width 17 height 8
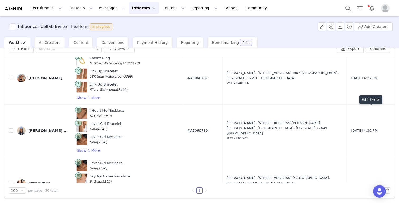
scroll to position [2440, 0]
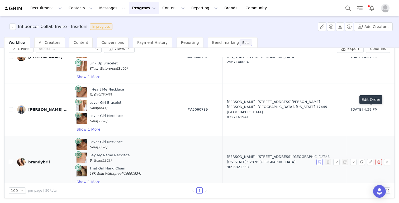
click at [320, 159] on button "button" at bounding box center [319, 162] width 6 height 6
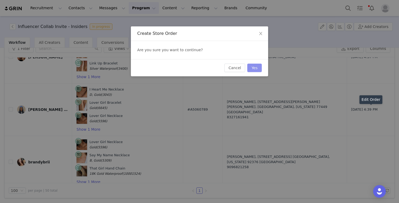
click at [252, 71] on button "Yes" at bounding box center [254, 68] width 15 height 8
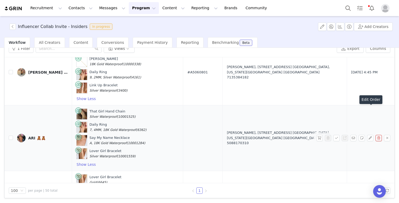
scroll to position [2248, 0]
click at [319, 134] on button "button" at bounding box center [319, 137] width 6 height 6
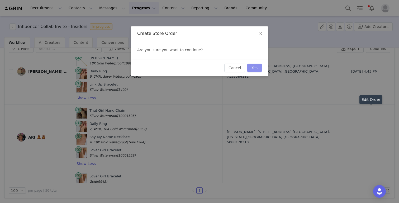
click at [256, 68] on button "Yes" at bounding box center [254, 68] width 15 height 8
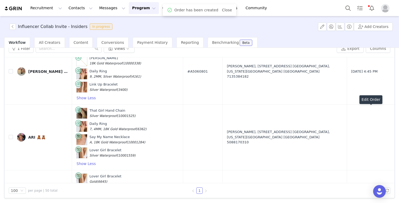
scroll to position [0, 0]
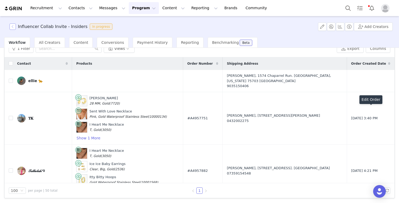
click at [14, 26] on button "button" at bounding box center [12, 26] width 6 height 6
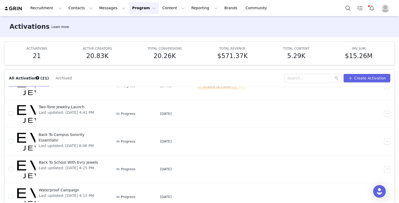
scroll to position [28, 0]
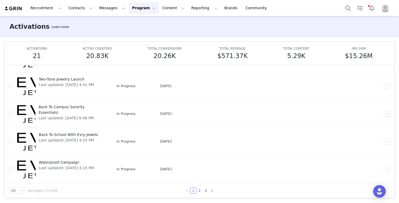
click at [200, 191] on link "2" at bounding box center [199, 190] width 6 height 6
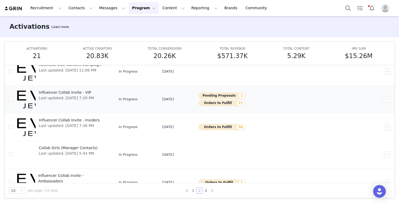
scroll to position [166, 0]
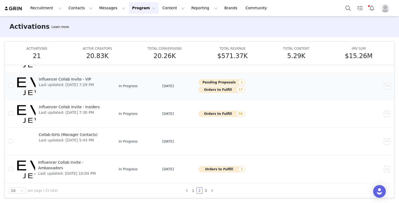
click at [83, 79] on span "Influencer Collab Invite - VIP" at bounding box center [66, 79] width 55 height 6
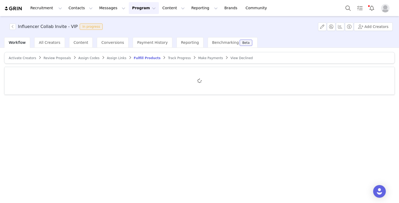
click at [52, 58] on span "Review Proposals" at bounding box center [57, 58] width 27 height 4
